Goal: Information Seeking & Learning: Learn about a topic

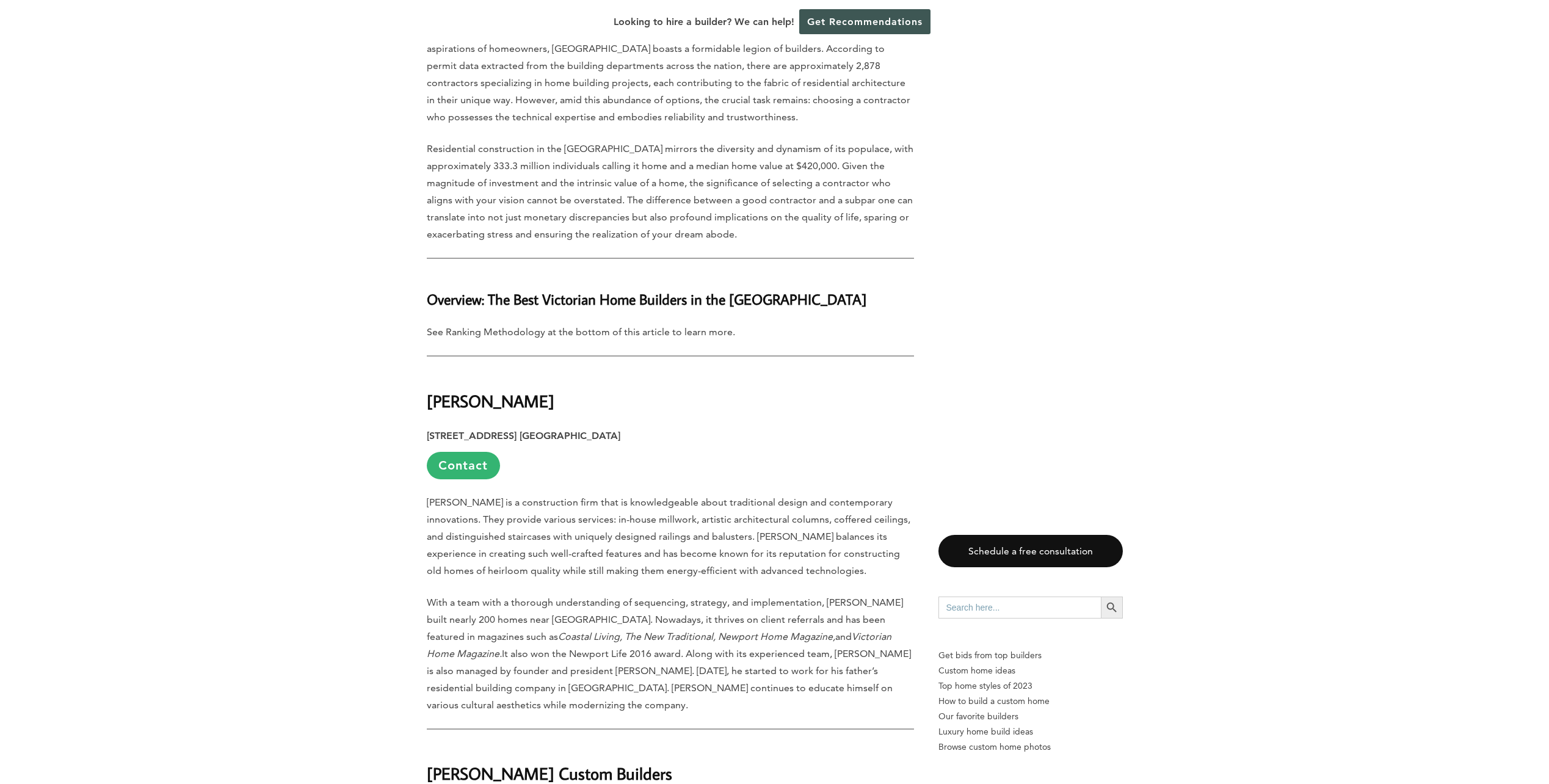
scroll to position [854, 0]
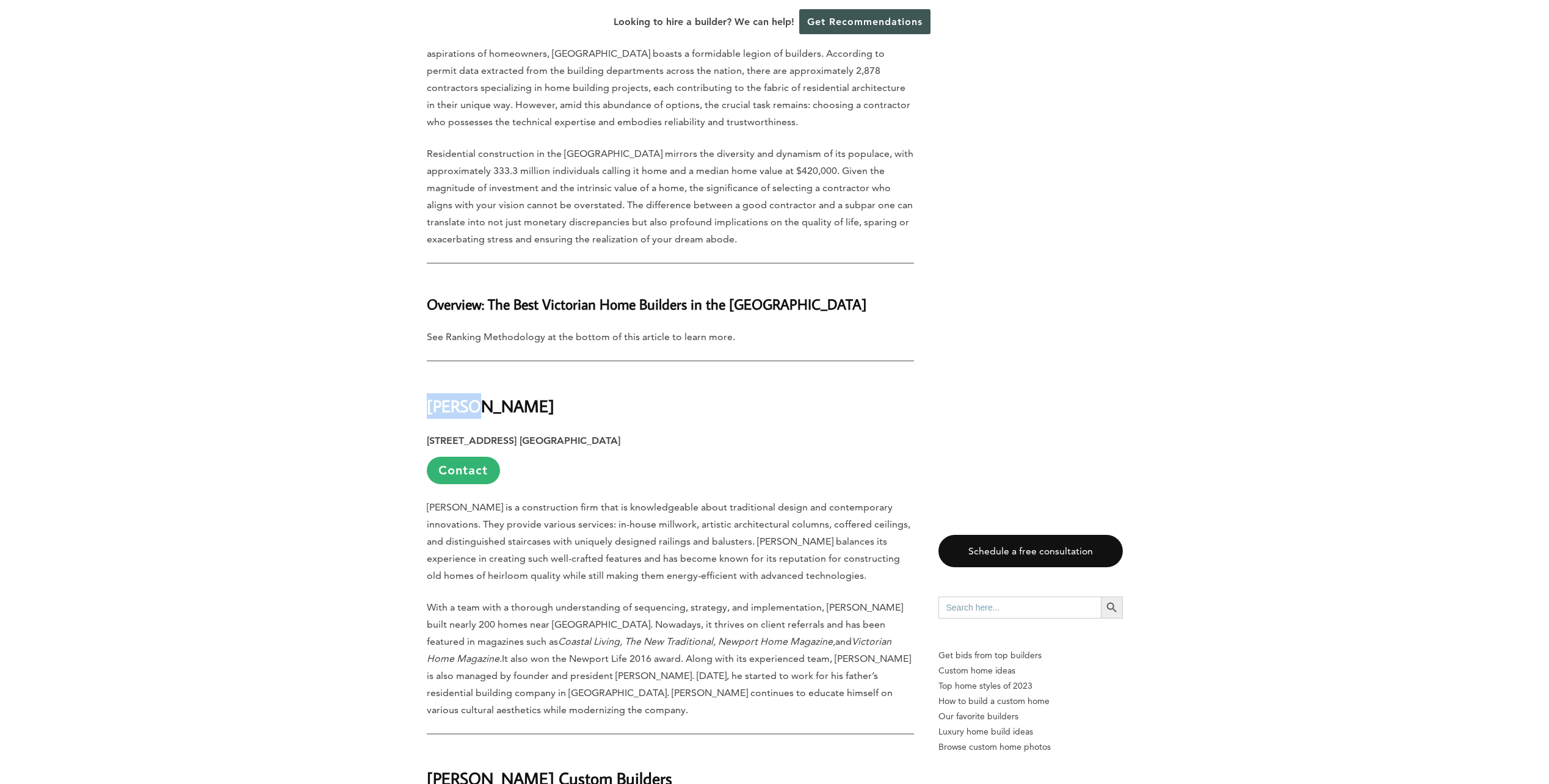
drag, startPoint x: 431, startPoint y: 355, endPoint x: 415, endPoint y: 353, distance: 16.1
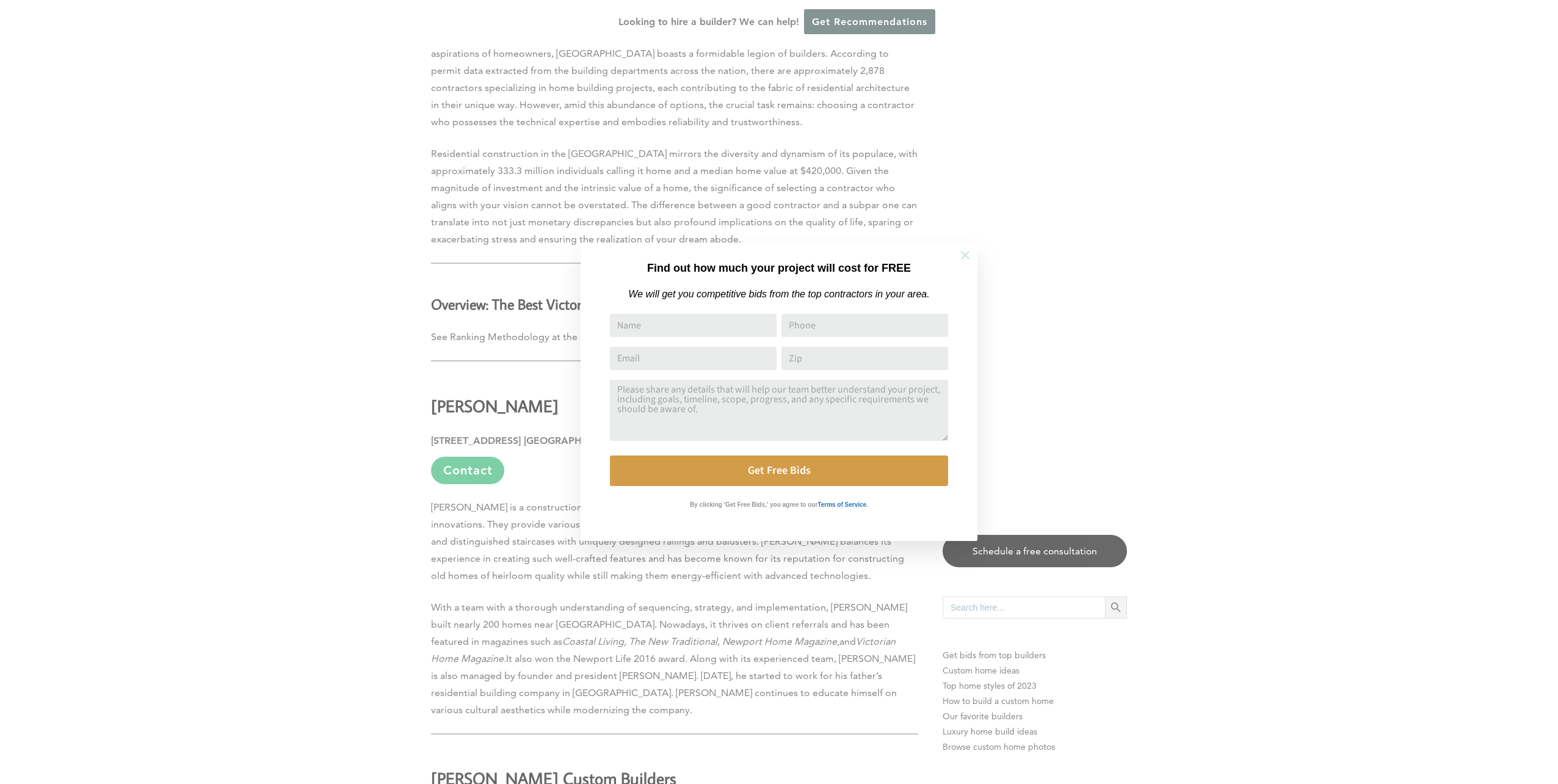
click at [963, 254] on icon at bounding box center [964, 254] width 9 height 9
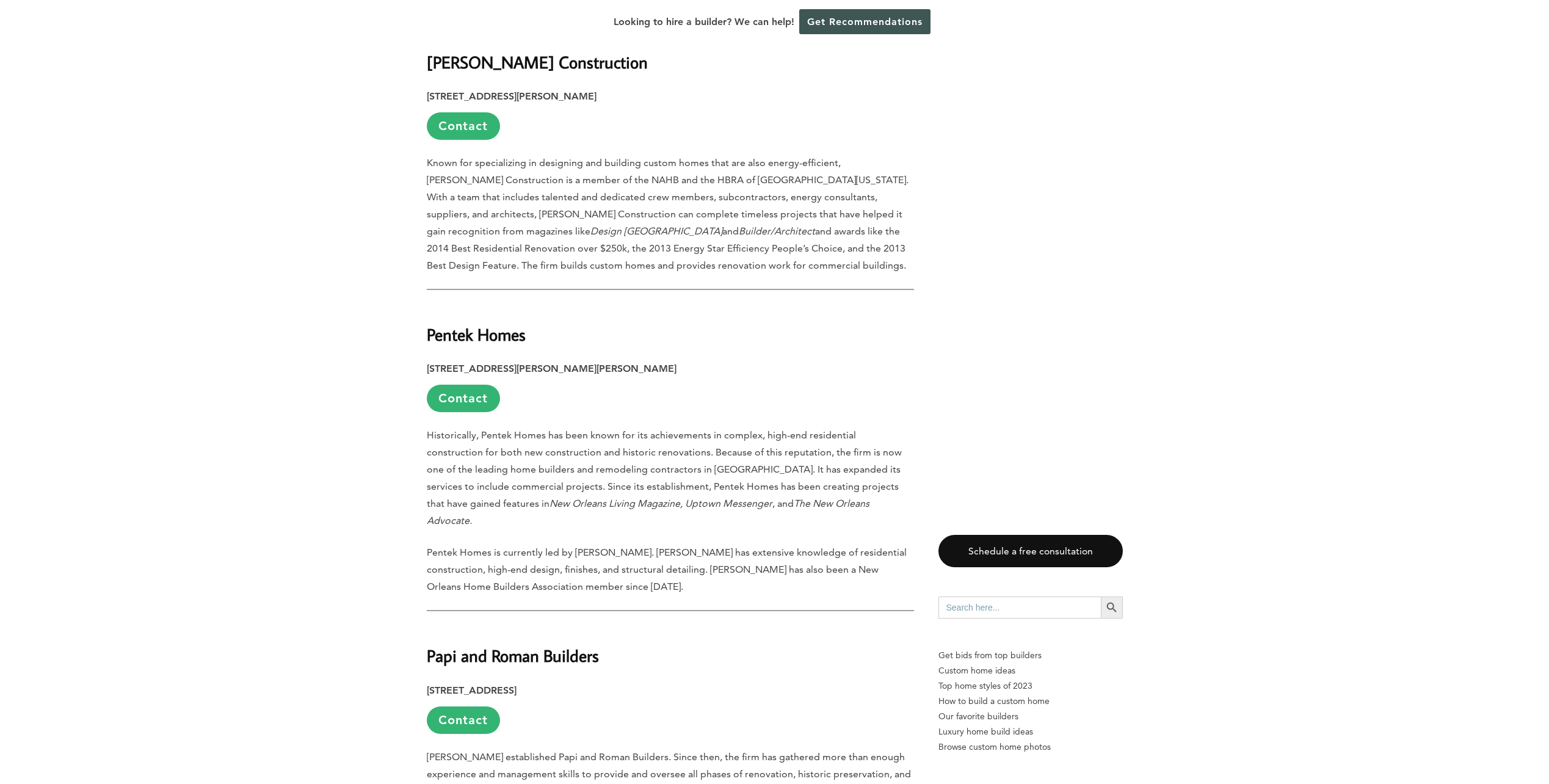
scroll to position [3479, 0]
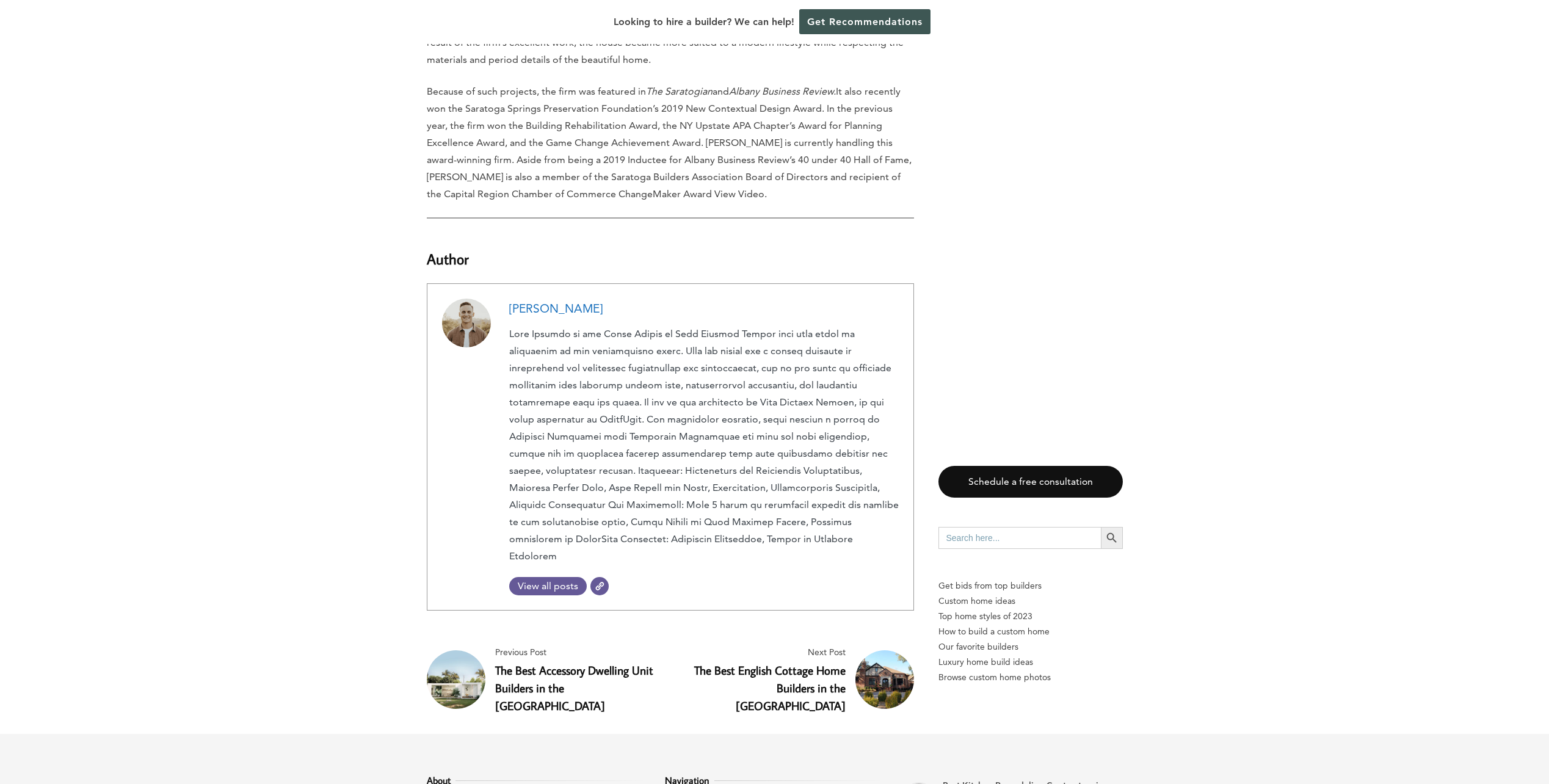
scroll to position [5427, 0]
